Goal: Feedback & Contribution: Leave review/rating

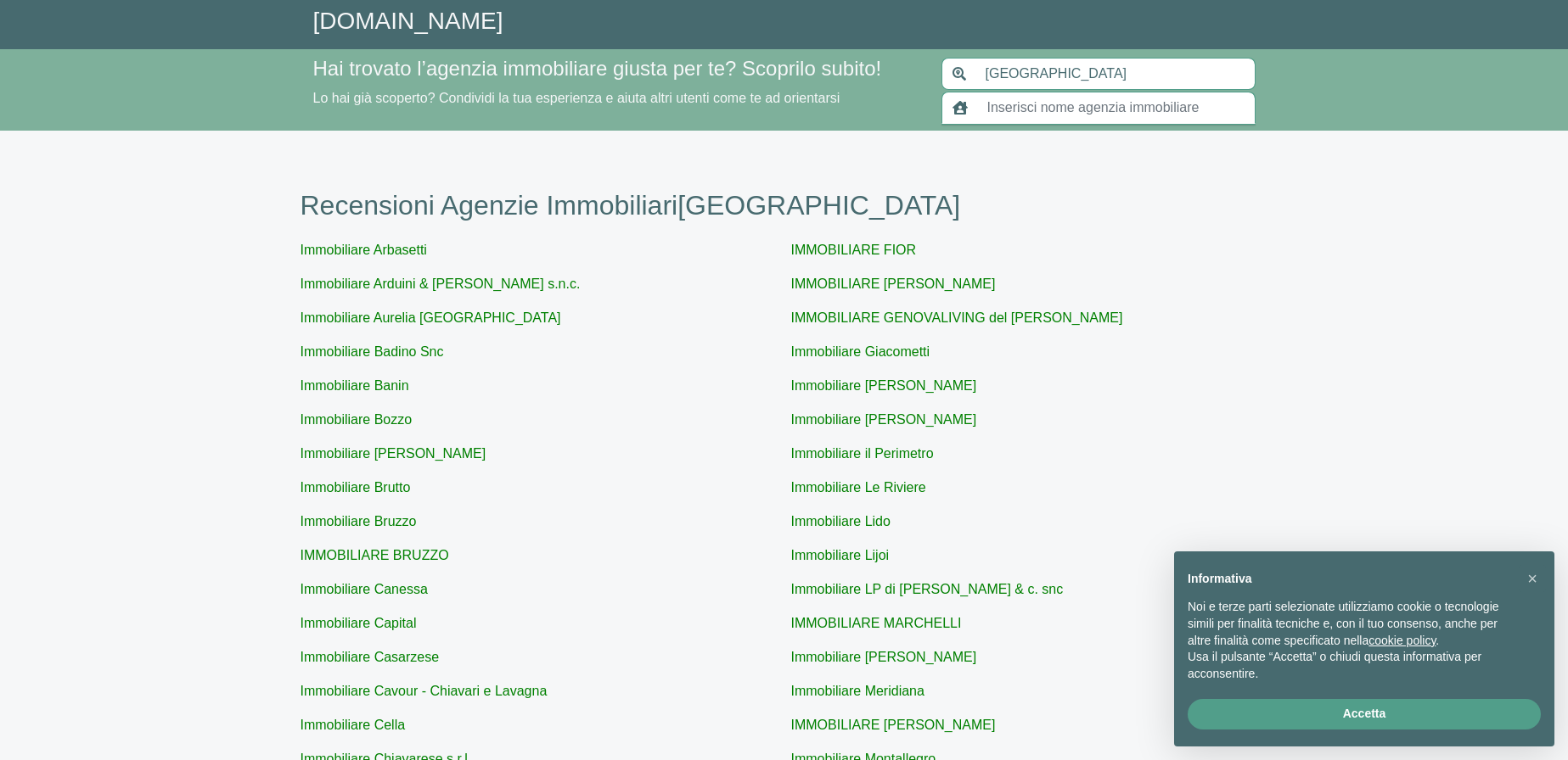
click at [988, 112] on input "text" at bounding box center [1116, 108] width 278 height 32
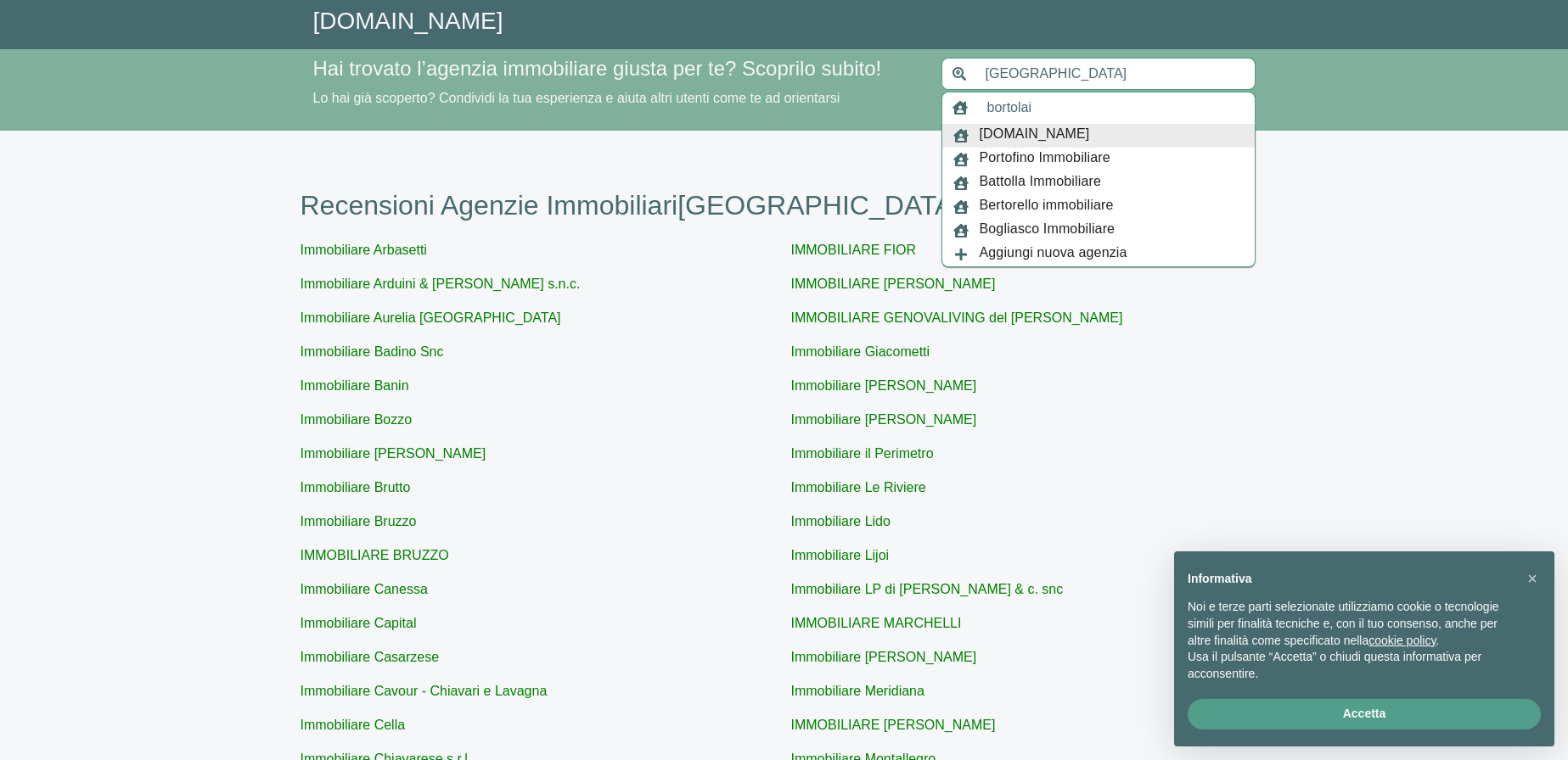
click at [1016, 129] on span "[DOMAIN_NAME]" at bounding box center [1034, 136] width 110 height 24
type input "[DOMAIN_NAME]"
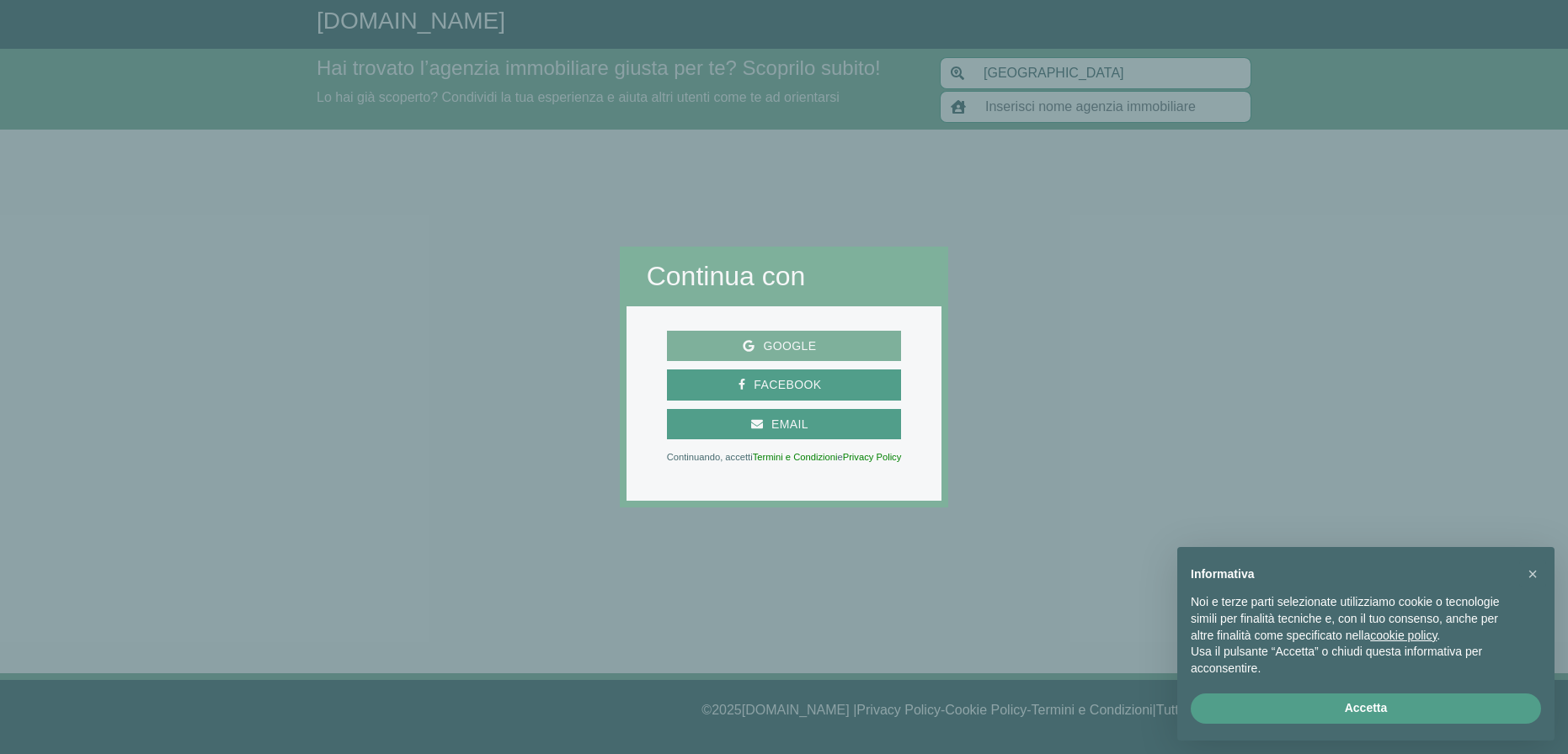
click at [805, 343] on span "Google" at bounding box center [789, 346] width 70 height 21
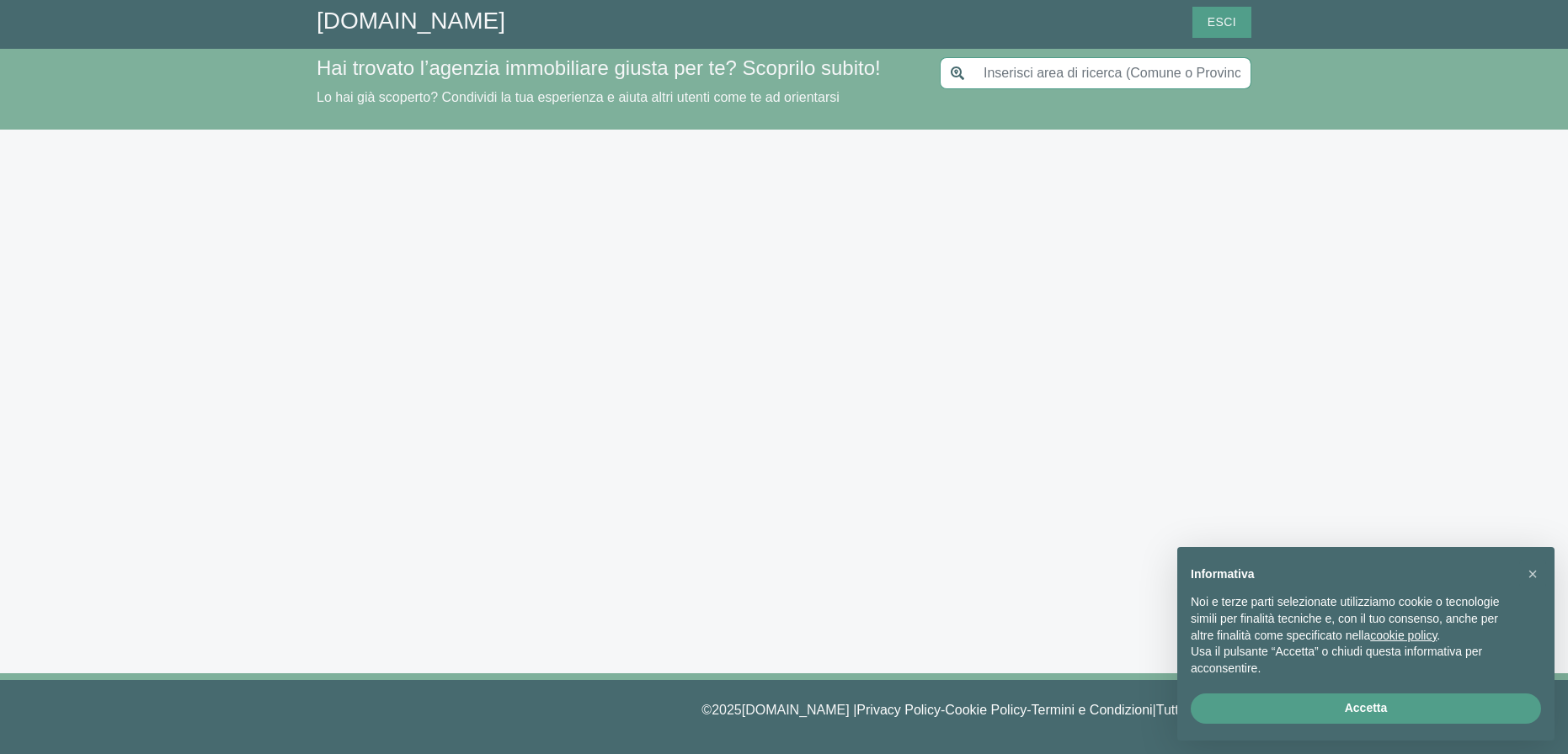
type input "[GEOGRAPHIC_DATA]"
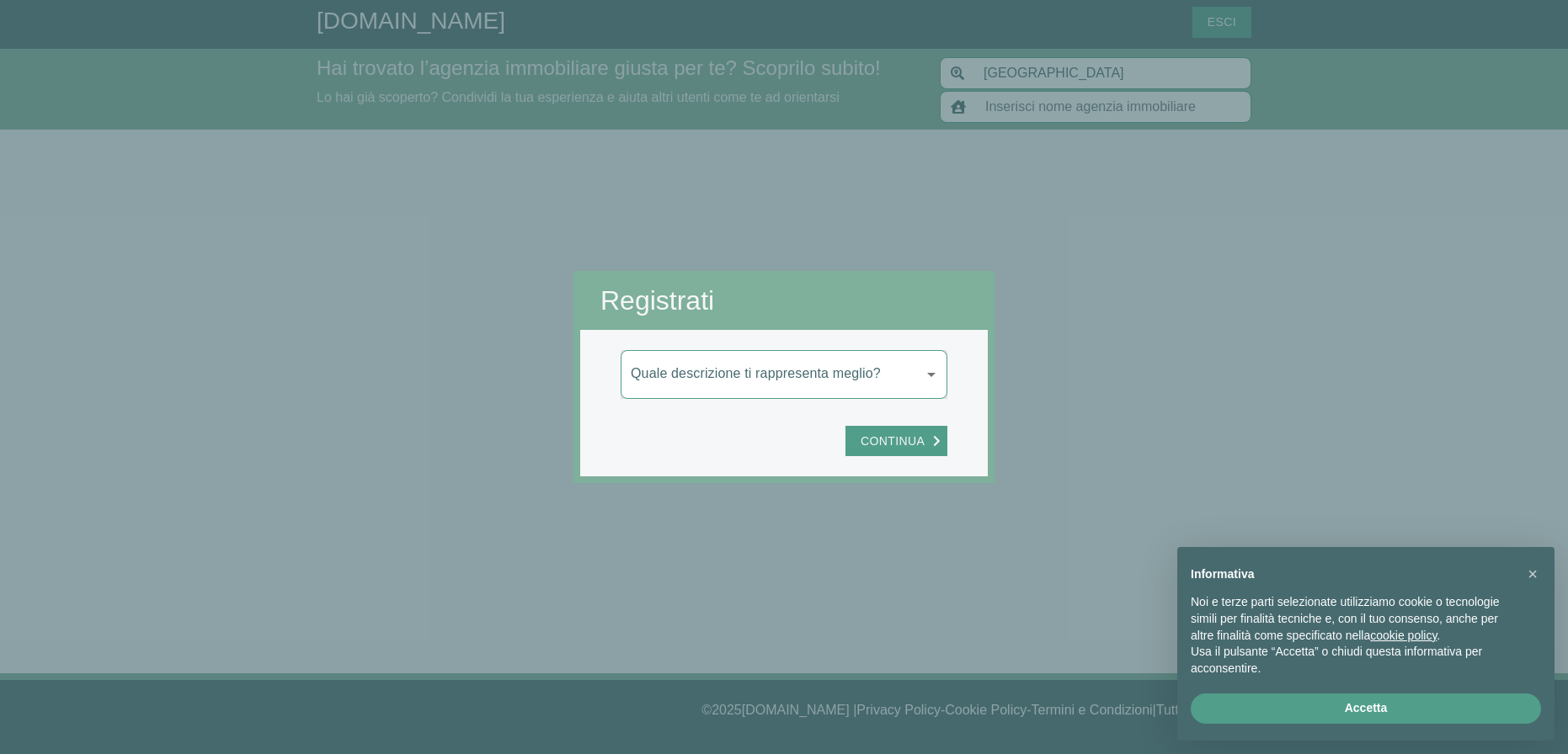
type input "[DOMAIN_NAME]"
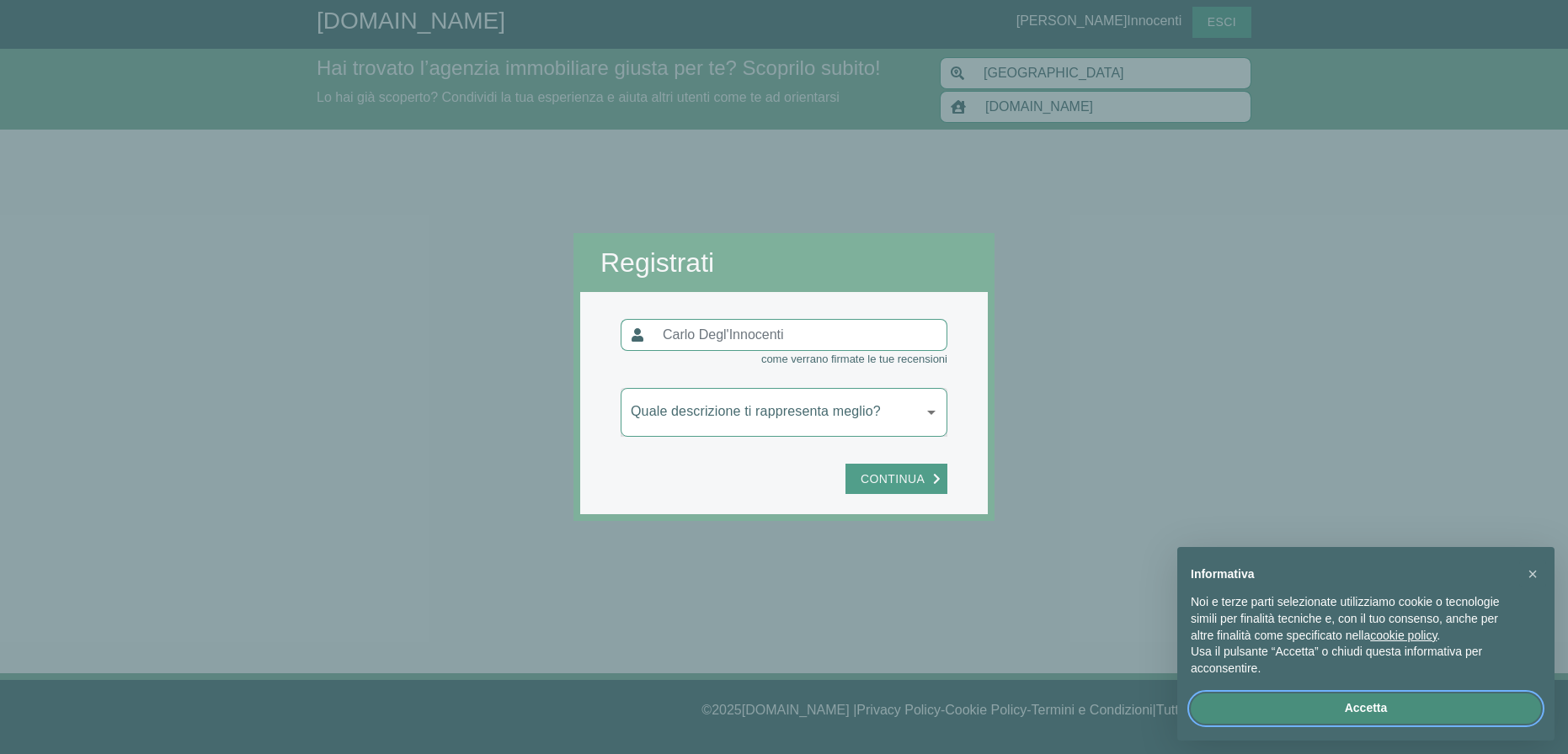
click at [1336, 698] on button "Accetta" at bounding box center [1367, 708] width 351 height 30
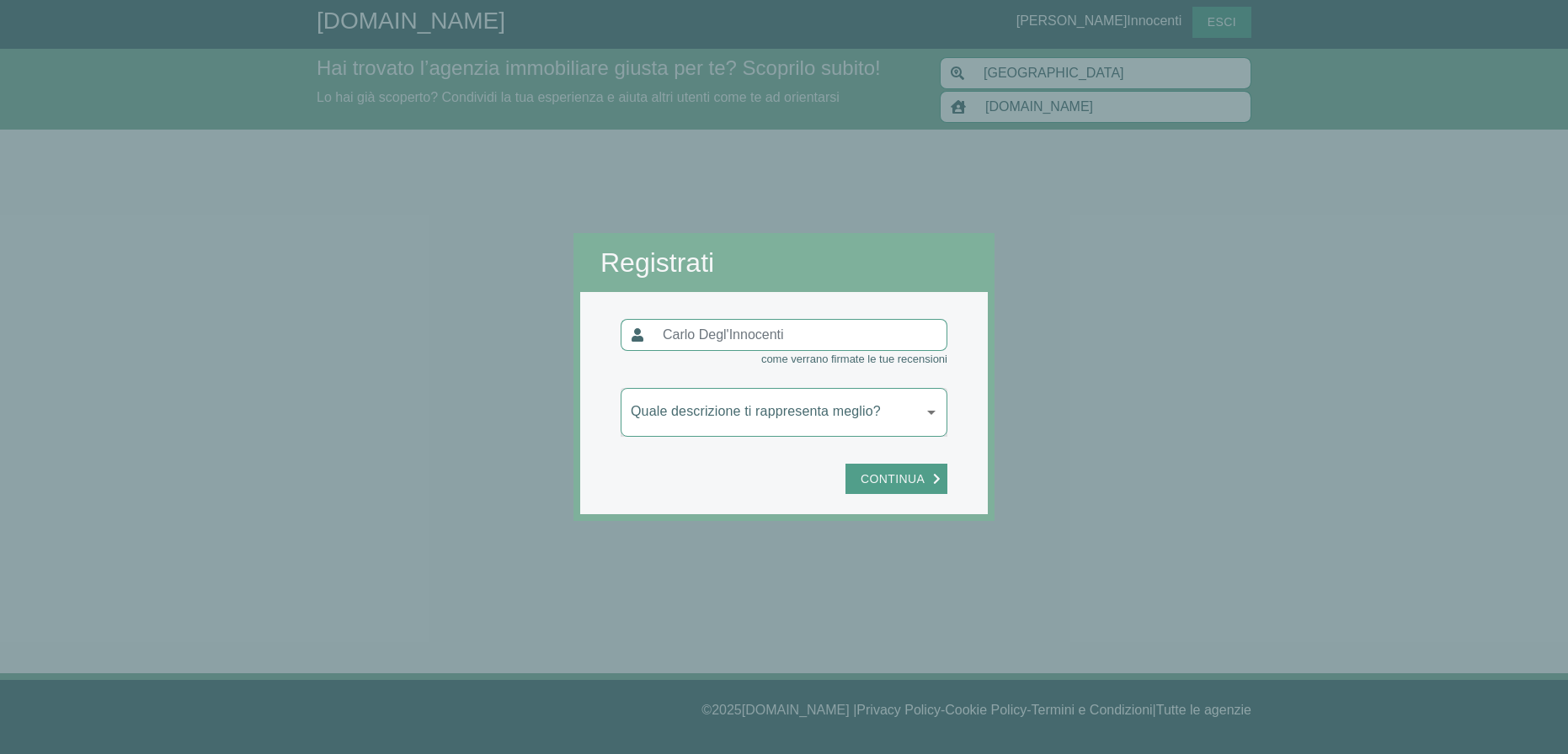
click at [934, 408] on body "GiustAgenzia.it Carlo Degl'Innocenti Esci Hai trovato l’agenzia immobiliare giu…" at bounding box center [784, 377] width 1568 height 754
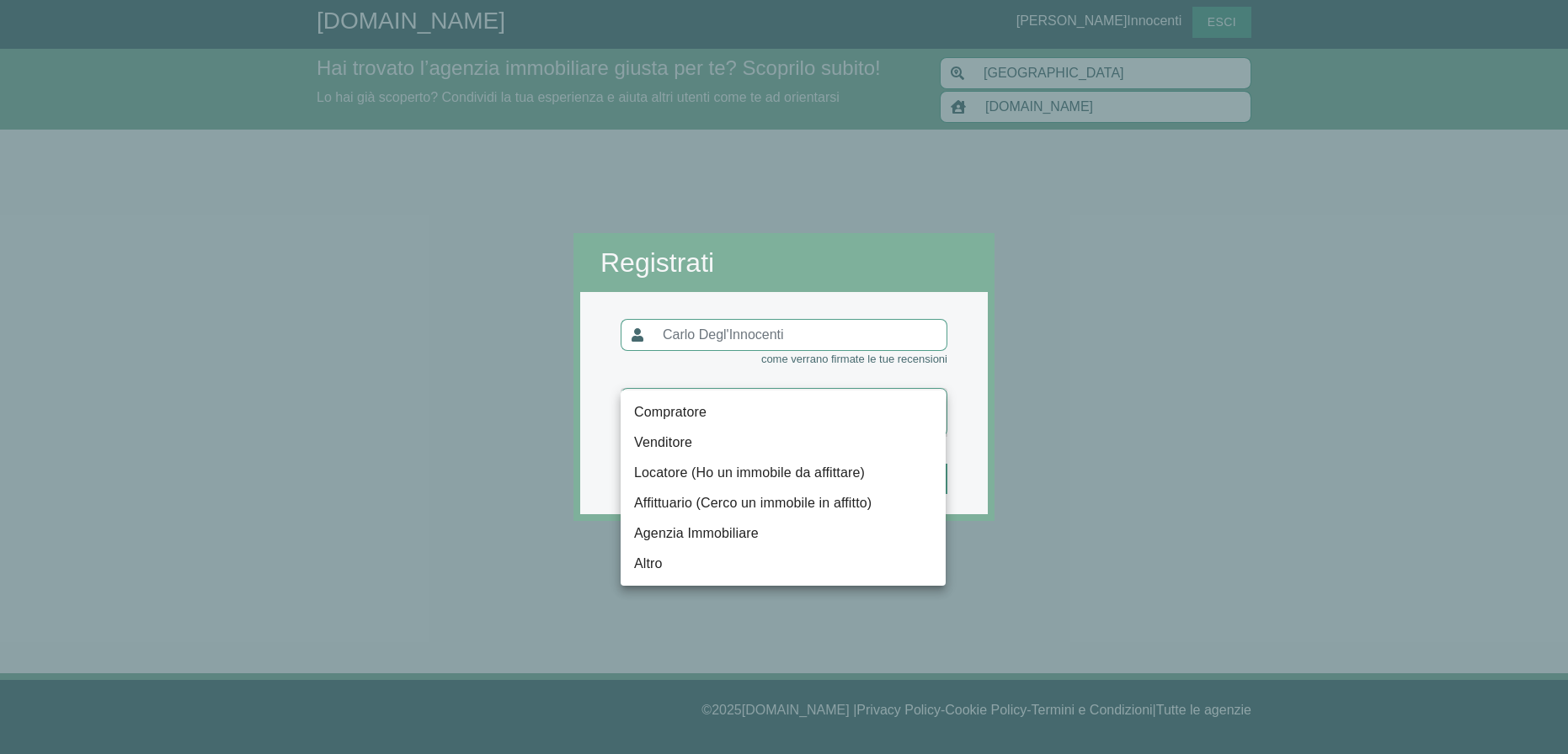
click at [684, 559] on li "Altro" at bounding box center [783, 563] width 325 height 30
type input "altro"
